Goal: Task Accomplishment & Management: Use online tool/utility

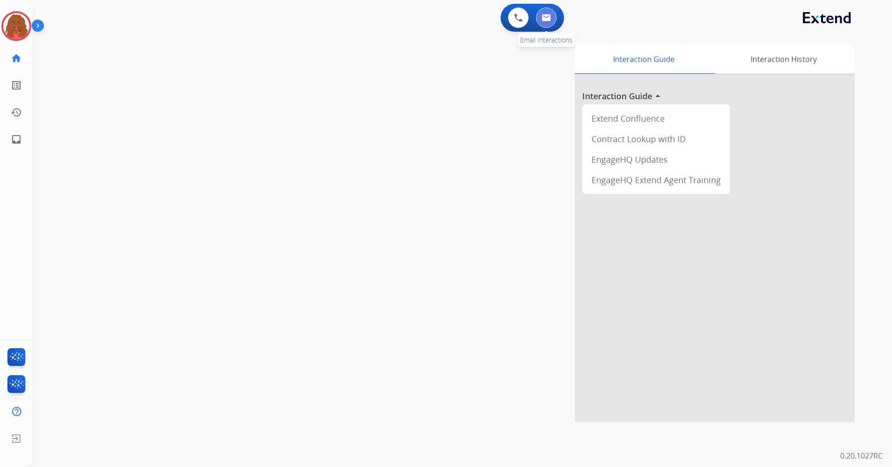
click at [550, 19] on button at bounding box center [546, 17] width 21 height 21
select select "**********"
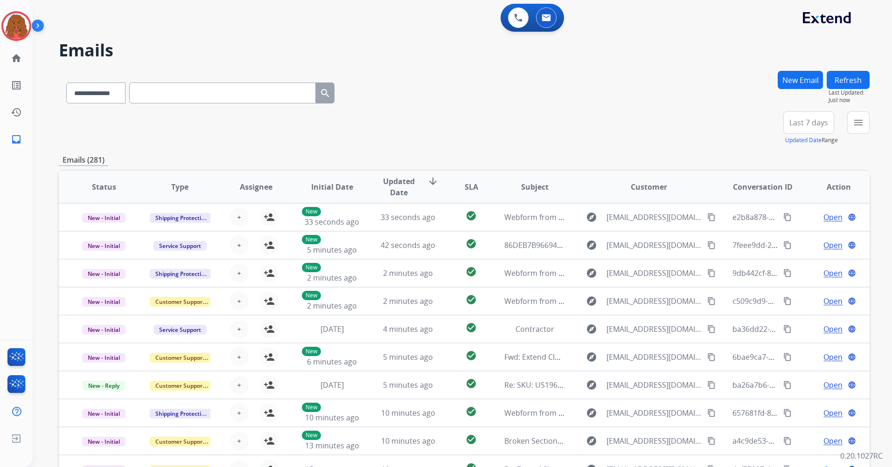
scroll to position [47, 0]
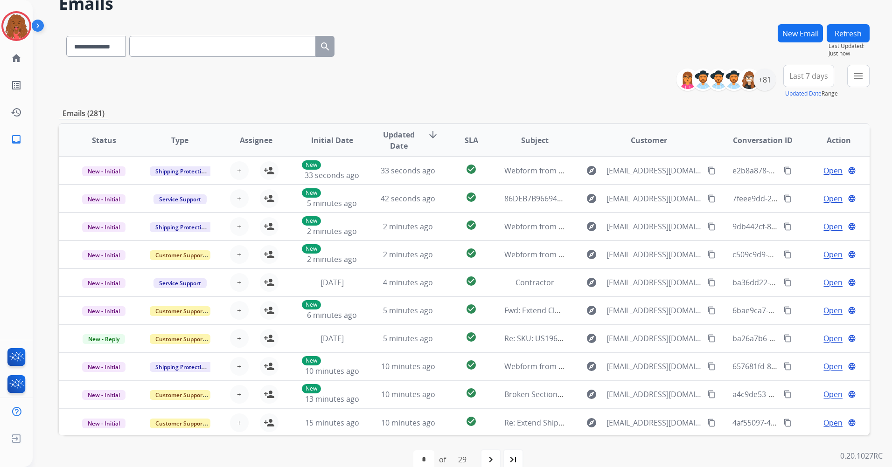
click at [593, 76] on button "Last 7 days" at bounding box center [808, 76] width 51 height 22
click at [593, 190] on div "Last 90 days" at bounding box center [805, 189] width 51 height 14
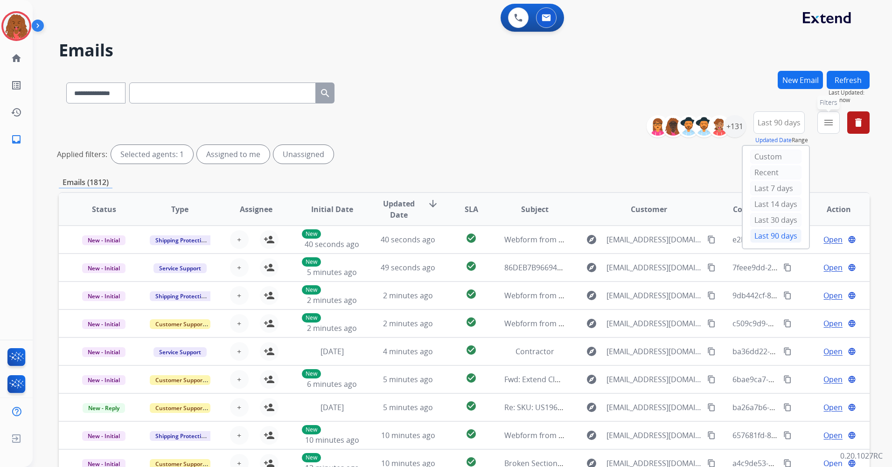
click at [593, 132] on button "menu Filters" at bounding box center [828, 123] width 22 height 22
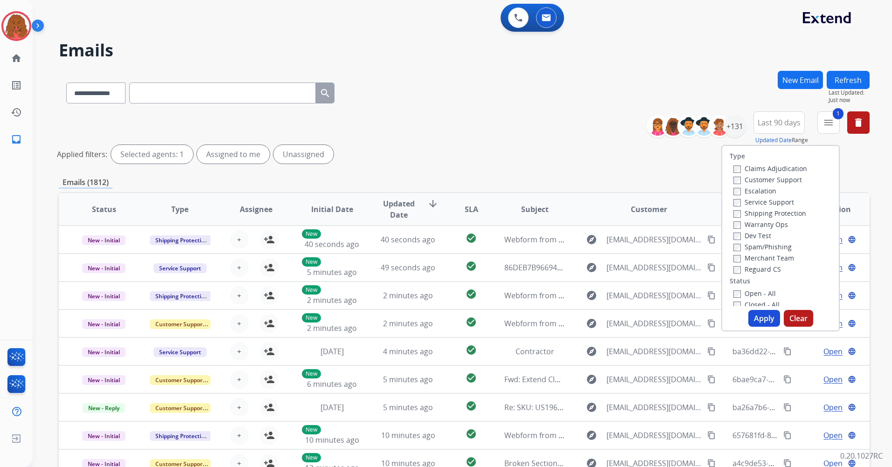
click at [593, 277] on button "Apply" at bounding box center [764, 318] width 32 height 17
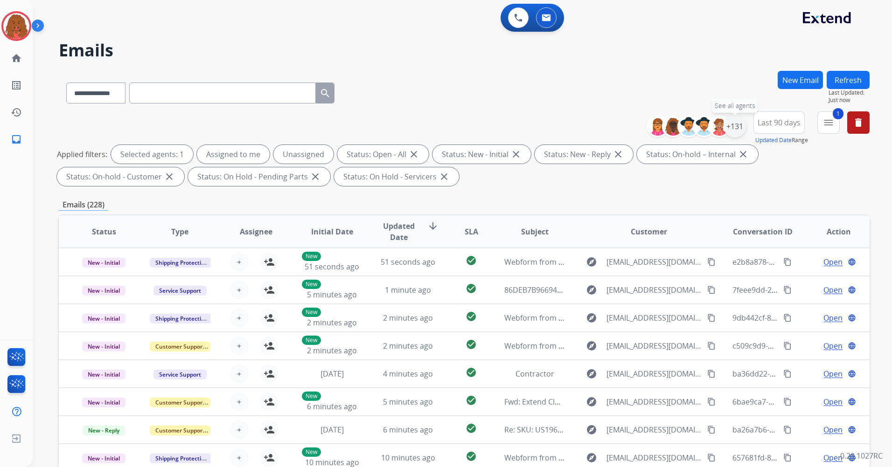
click at [593, 127] on div "+131" at bounding box center [735, 126] width 22 height 22
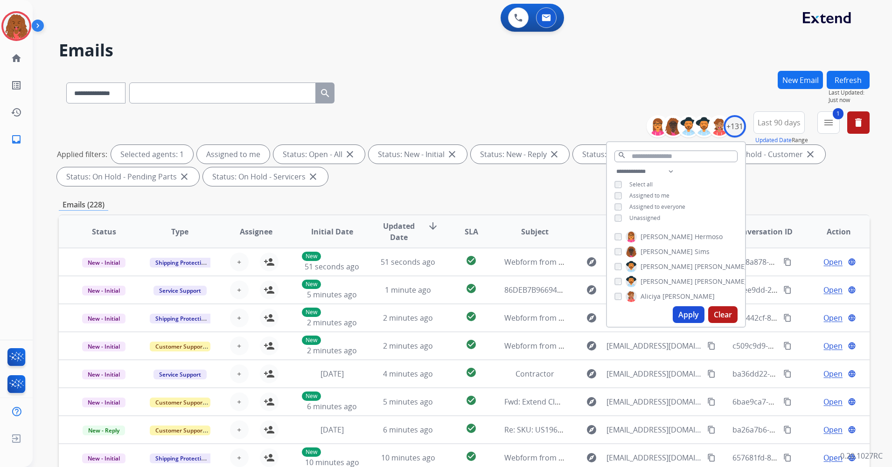
click at [593, 277] on button "Apply" at bounding box center [689, 315] width 32 height 17
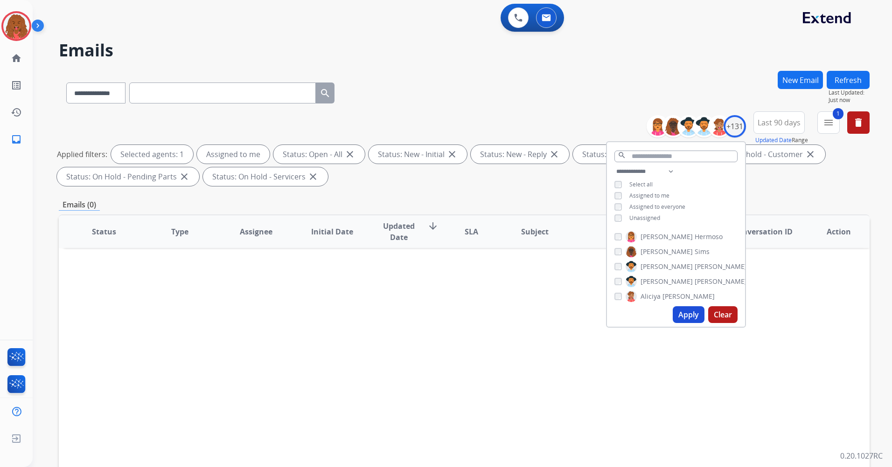
click at [593, 277] on div "Status Type Assignee Initial Date Updated Date arrow_downward SLA Subject Custo…" at bounding box center [464, 371] width 811 height 313
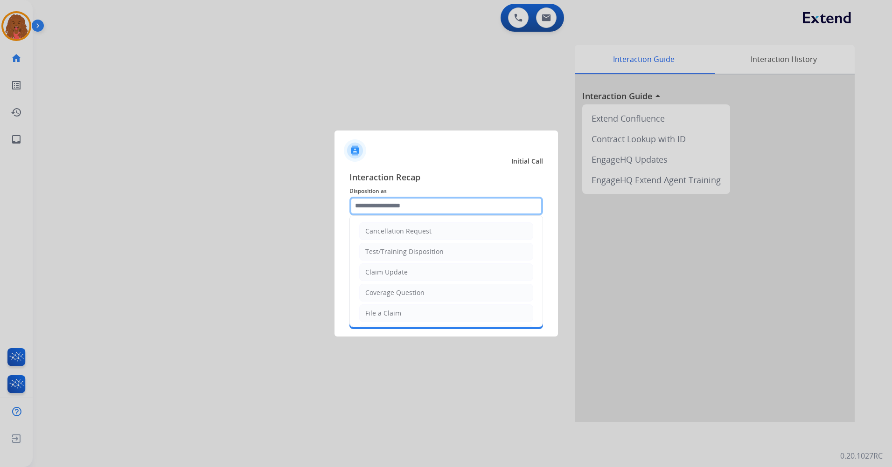
click at [437, 214] on input "text" at bounding box center [446, 206] width 194 height 19
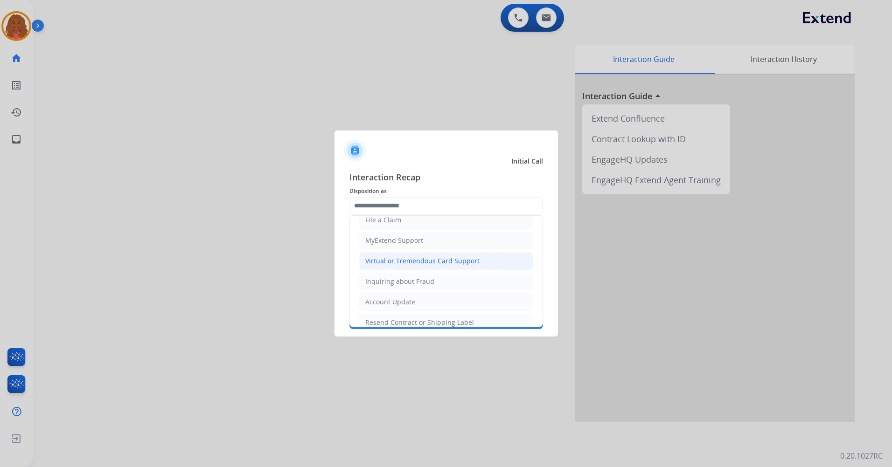
click at [394, 267] on li "Virtual or Tremendous Card Support" at bounding box center [446, 261] width 174 height 18
type input "**********"
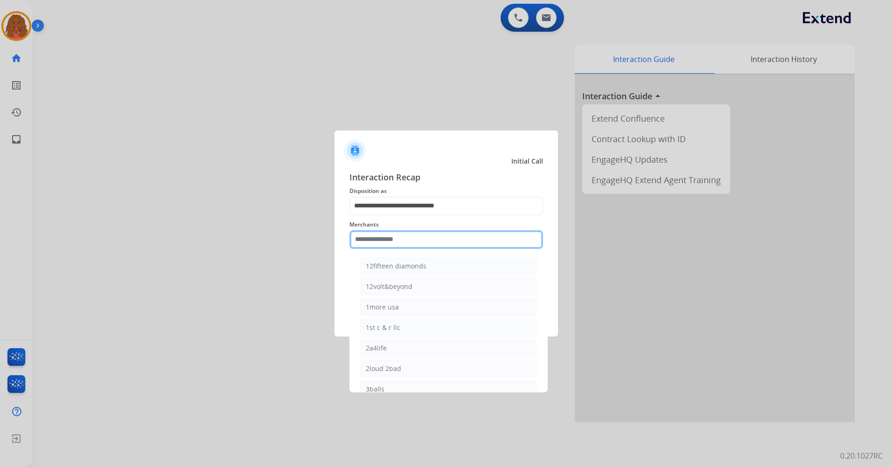
click at [398, 243] on input "text" at bounding box center [446, 239] width 194 height 19
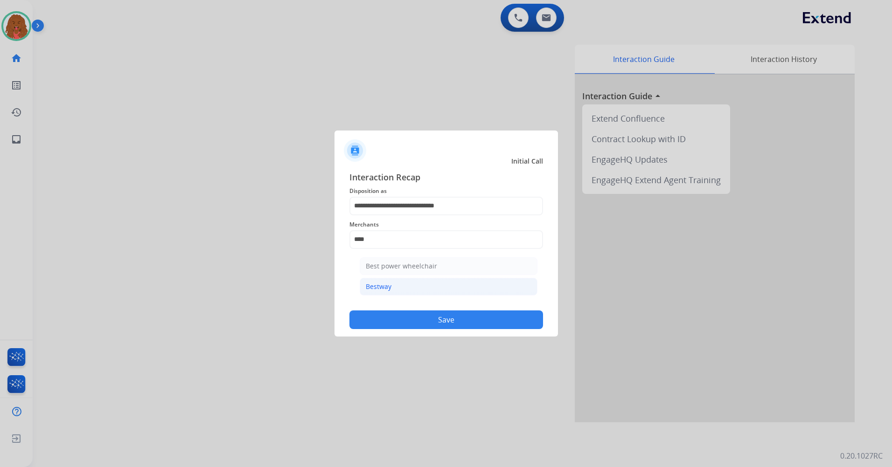
click at [411, 277] on li "Bestway" at bounding box center [449, 287] width 178 height 18
type input "*******"
click at [448, 277] on button "Save" at bounding box center [446, 320] width 194 height 19
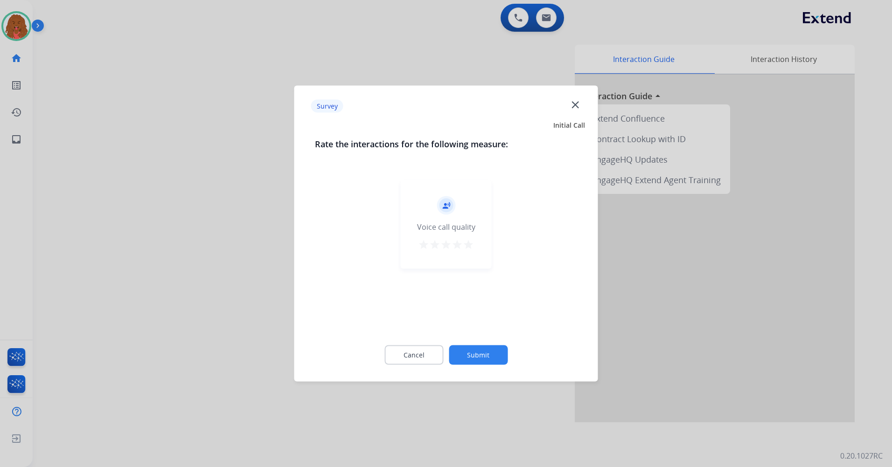
click at [471, 277] on button "Submit" at bounding box center [478, 356] width 59 height 20
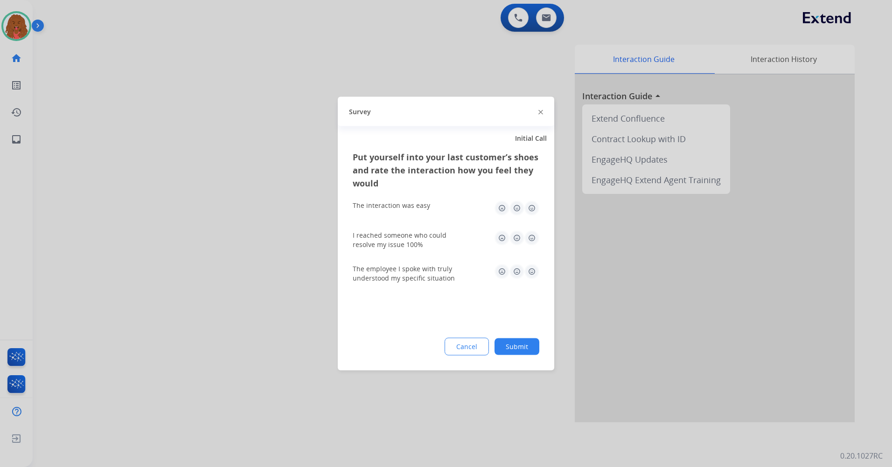
click at [516, 277] on div "Cancel Submit" at bounding box center [446, 347] width 187 height 18
click at [514, 277] on button "Submit" at bounding box center [517, 347] width 45 height 17
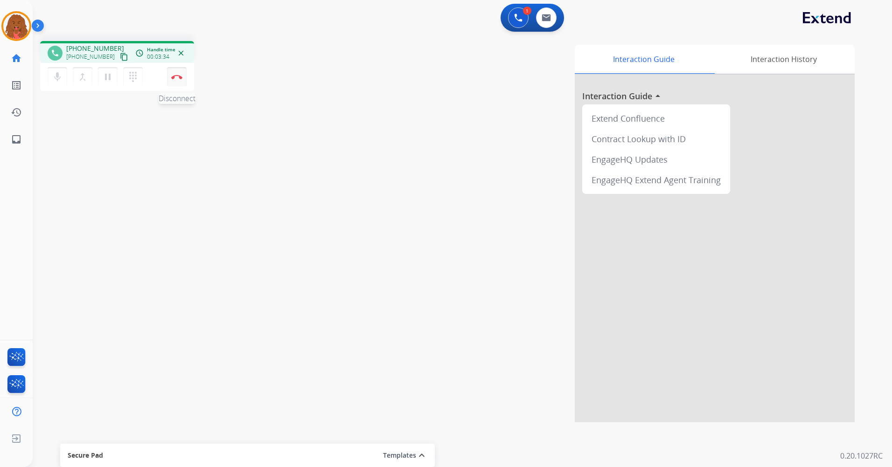
click at [178, 82] on button "Disconnect" at bounding box center [177, 77] width 20 height 20
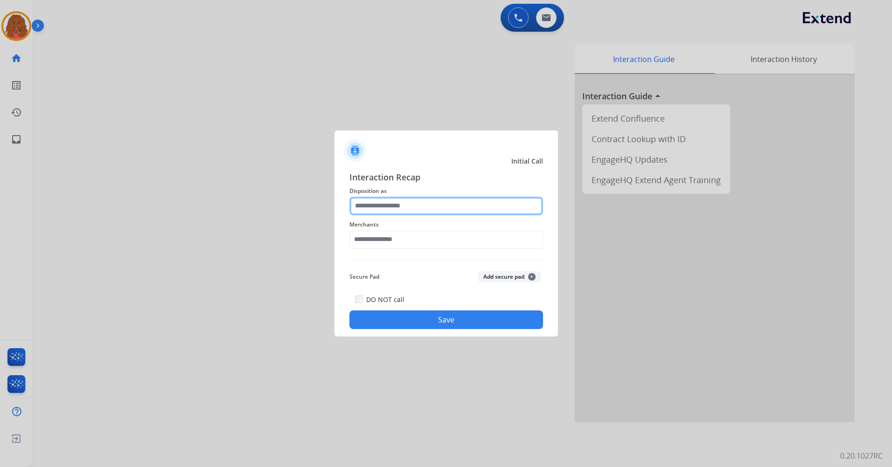
drag, startPoint x: 408, startPoint y: 209, endPoint x: 401, endPoint y: 205, distance: 8.6
click at [401, 205] on input "text" at bounding box center [446, 206] width 194 height 19
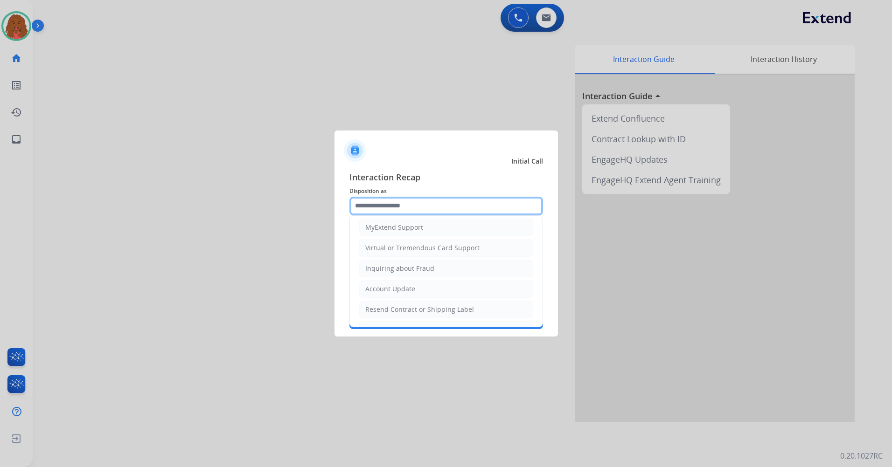
scroll to position [0, 0]
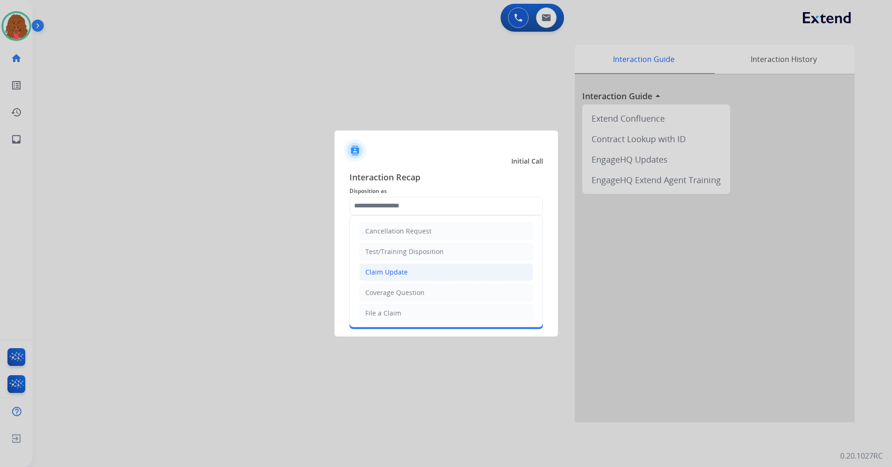
click at [391, 270] on div "Claim Update" at bounding box center [386, 272] width 42 height 9
type input "**********"
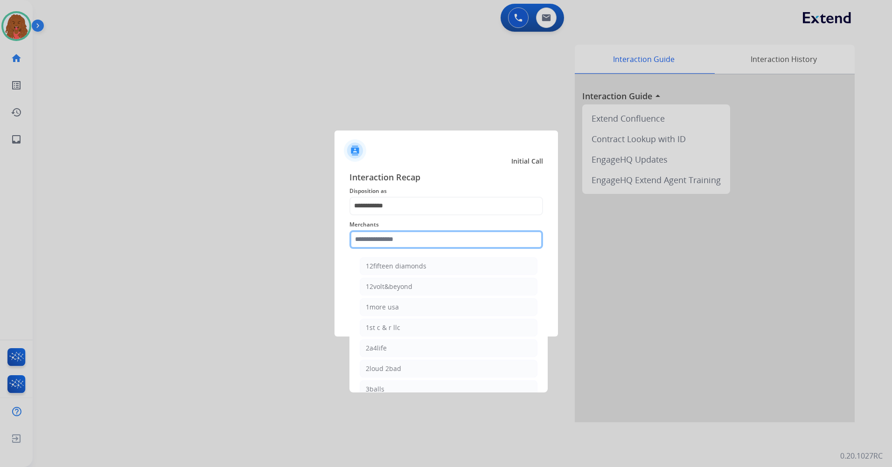
click at [387, 241] on input "text" at bounding box center [446, 239] width 194 height 19
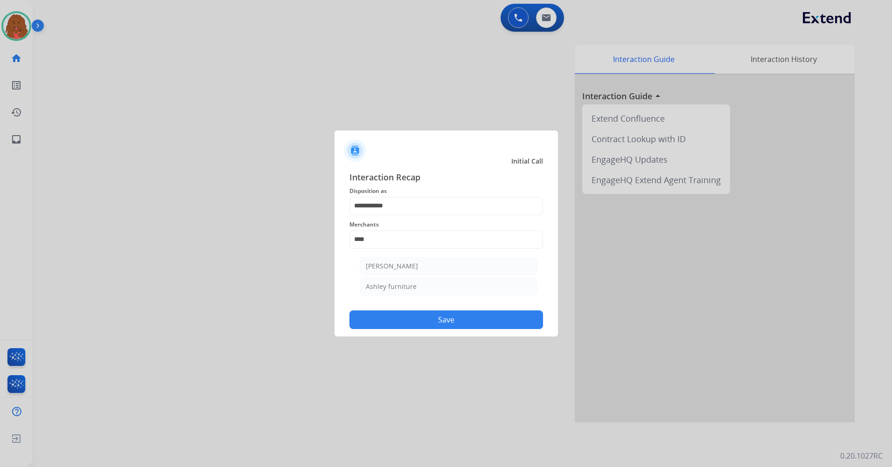
click at [423, 276] on ul "[PERSON_NAME] [PERSON_NAME] furniture" at bounding box center [448, 279] width 183 height 52
click at [421, 267] on li "[PERSON_NAME]" at bounding box center [449, 267] width 178 height 18
type input "**********"
click at [424, 277] on div "DO NOT call Save" at bounding box center [446, 311] width 194 height 35
click at [424, 277] on button "Save" at bounding box center [446, 320] width 194 height 19
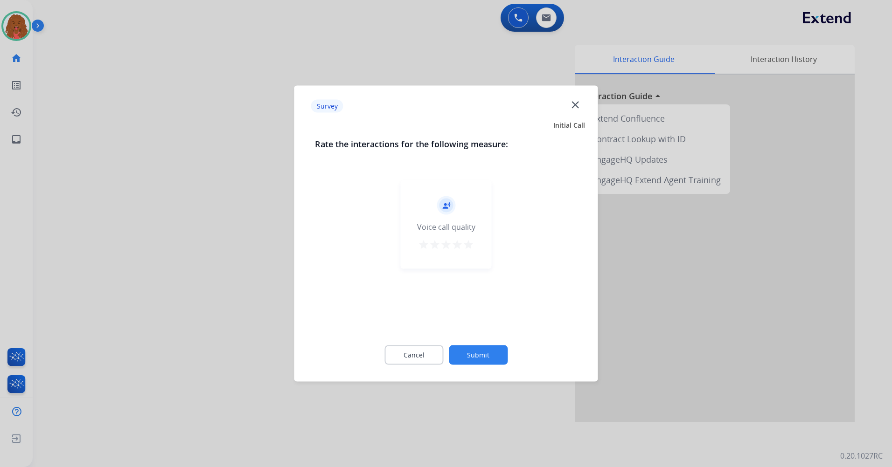
click at [462, 277] on button "Submit" at bounding box center [478, 356] width 59 height 20
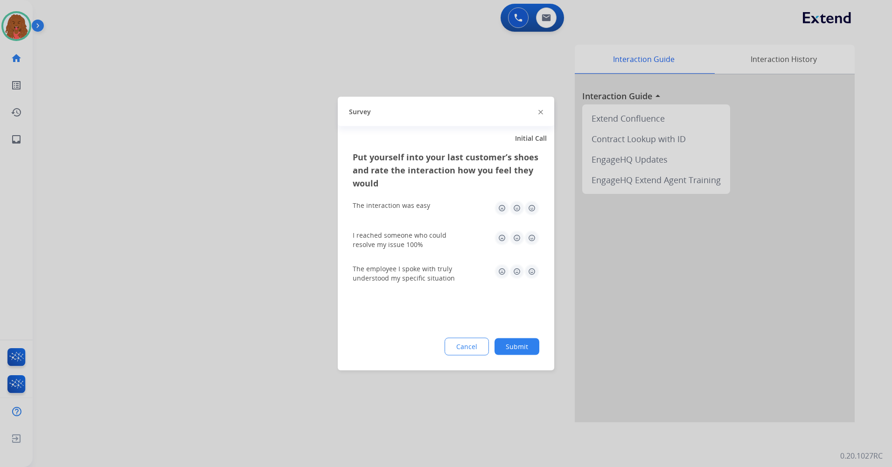
click at [503, 277] on button "Submit" at bounding box center [517, 347] width 45 height 17
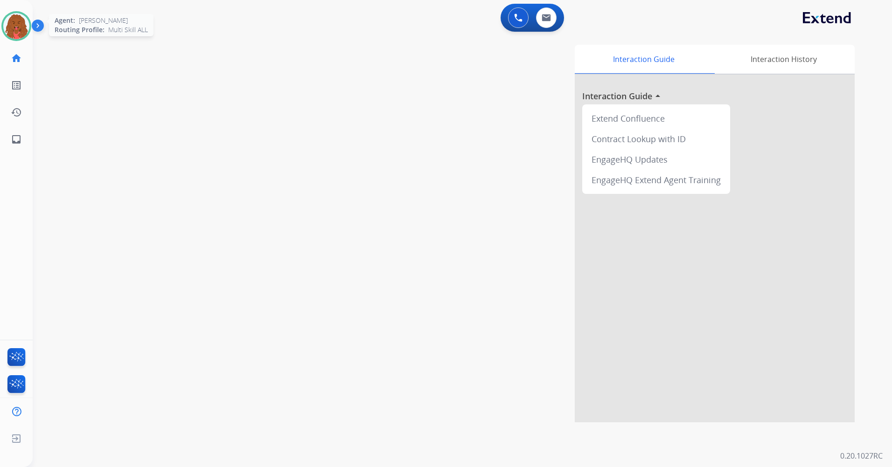
click at [28, 31] on img at bounding box center [16, 26] width 26 height 26
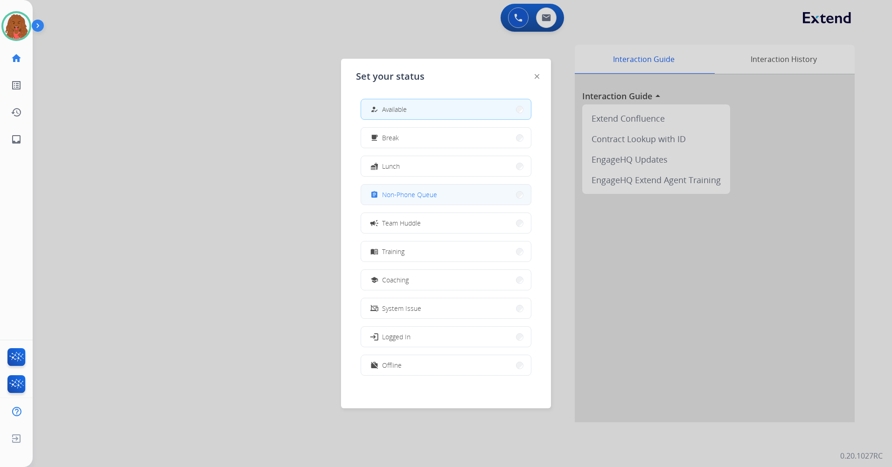
click at [381, 195] on div "assignment" at bounding box center [376, 194] width 14 height 11
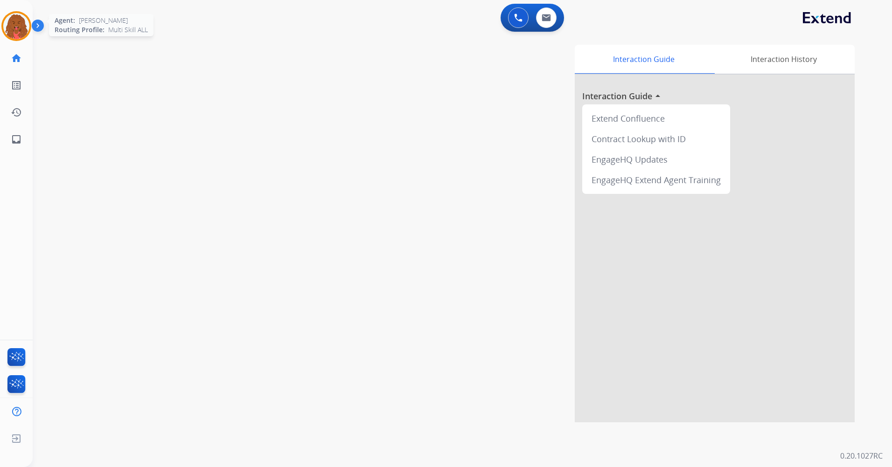
click at [15, 23] on img at bounding box center [16, 26] width 26 height 26
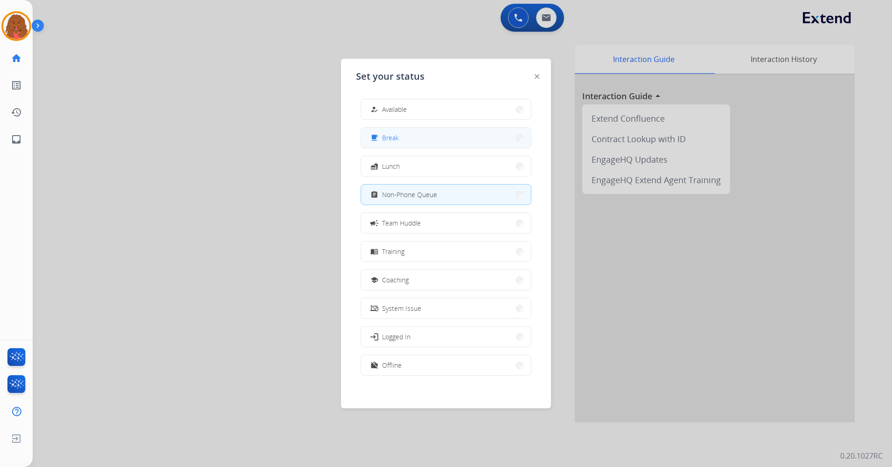
click at [389, 142] on span "Break" at bounding box center [390, 138] width 17 height 10
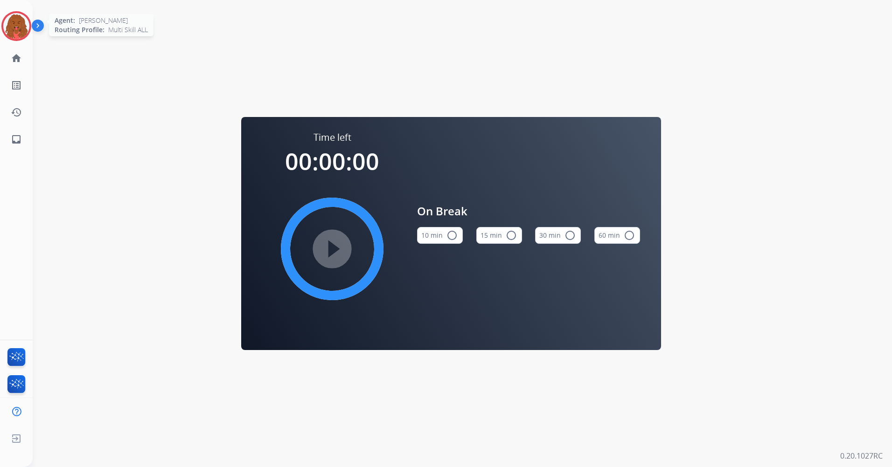
click at [28, 27] on img at bounding box center [16, 26] width 26 height 26
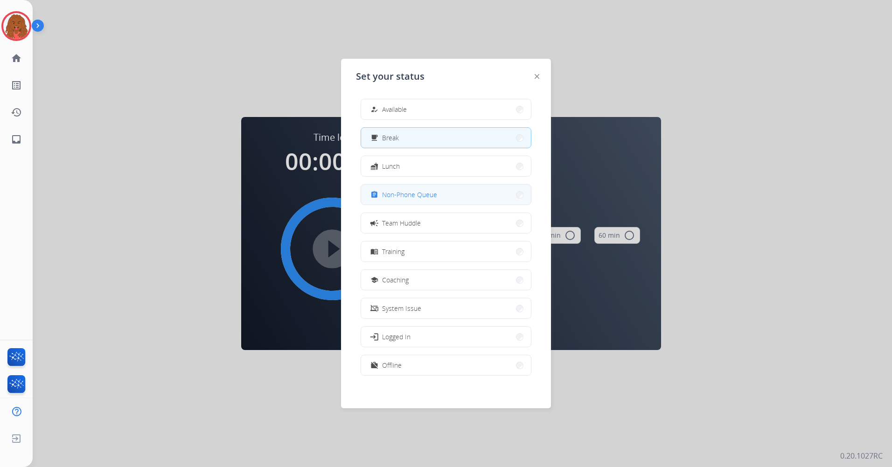
drag, startPoint x: 404, startPoint y: 167, endPoint x: 419, endPoint y: 194, distance: 30.7
click at [419, 194] on div "how_to_reg Available free_breakfast Break fastfood Lunch assignment Non-Phone Q…" at bounding box center [446, 238] width 180 height 294
click at [418, 194] on span "Non-Phone Queue" at bounding box center [409, 195] width 55 height 10
